Goal: Task Accomplishment & Management: Manage account settings

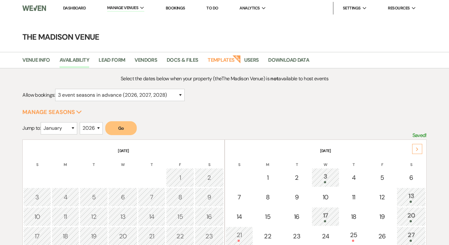
select select "3"
select select "2026"
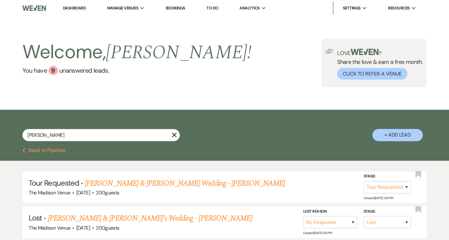
select select "2"
select select "8"
select select "5"
